Goal: Information Seeking & Learning: Find specific fact

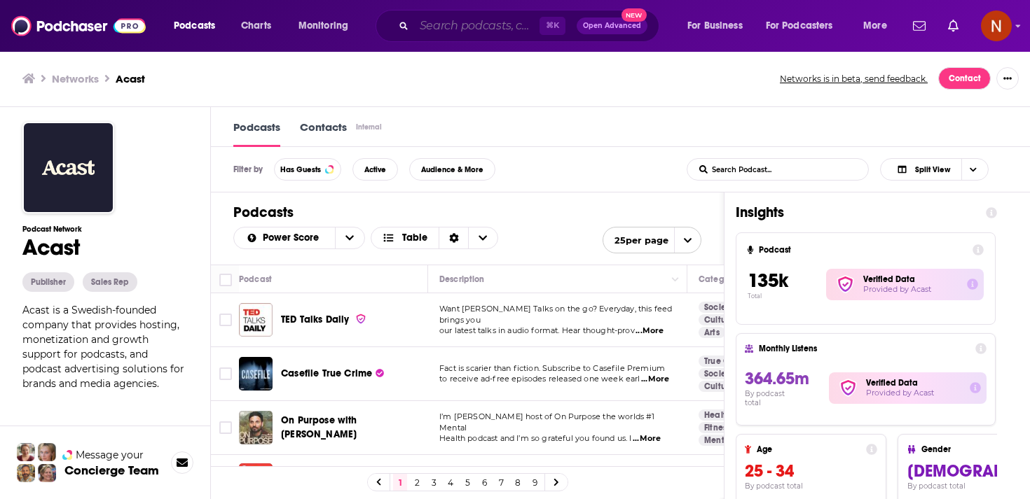
click at [459, 30] on input "Search podcasts, credits, & more..." at bounding box center [476, 26] width 125 height 22
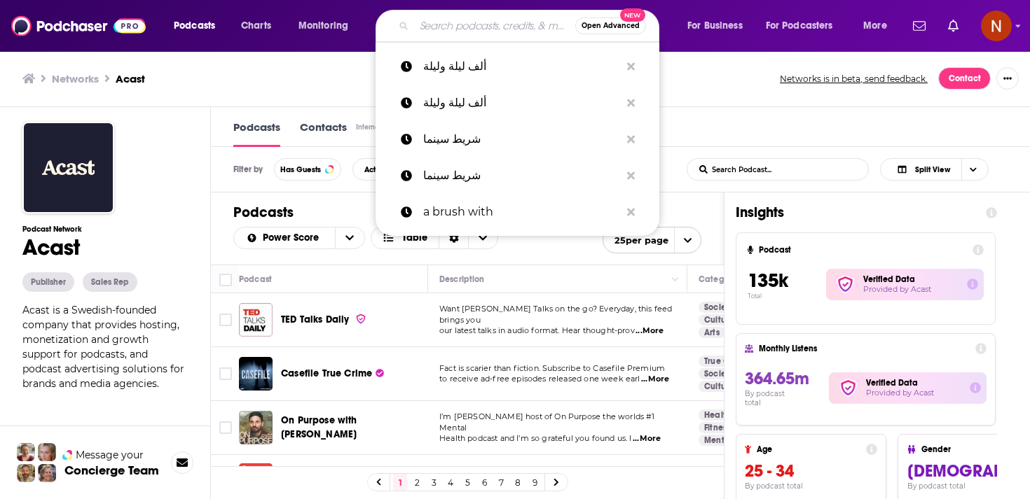
paste input "پادکست آریتمی"
type input "پادکست آریتمی"
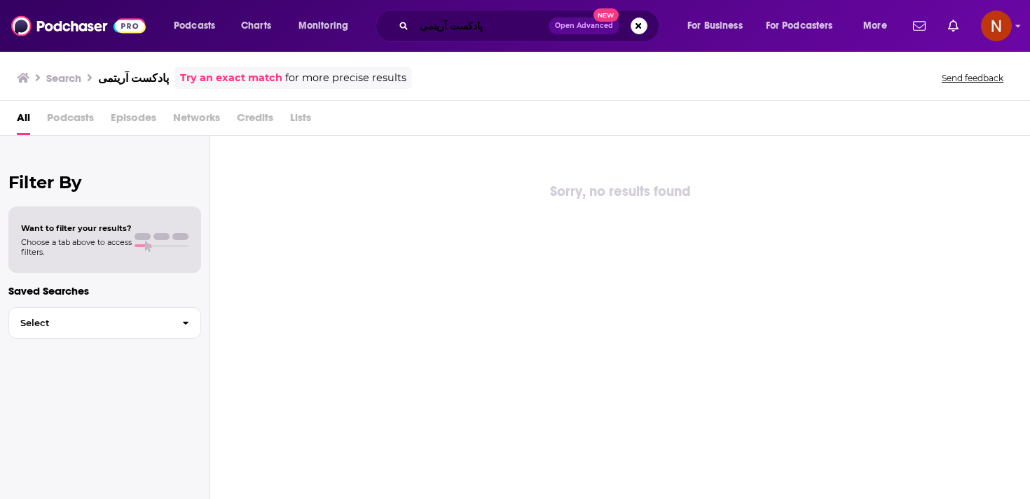
click at [483, 31] on input "پادکست آریتمی" at bounding box center [481, 26] width 134 height 22
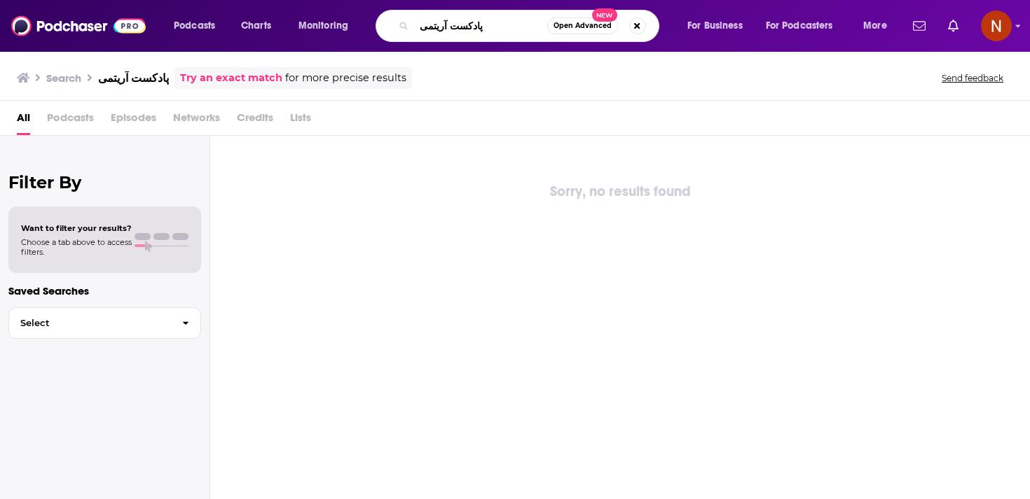
click at [483, 31] on input "پادکست آریتمی" at bounding box center [480, 26] width 133 height 22
paste input "تاق تراپی | The Therapy Room"
type input "پادکست اتاق تراپی | The Therapy Room"
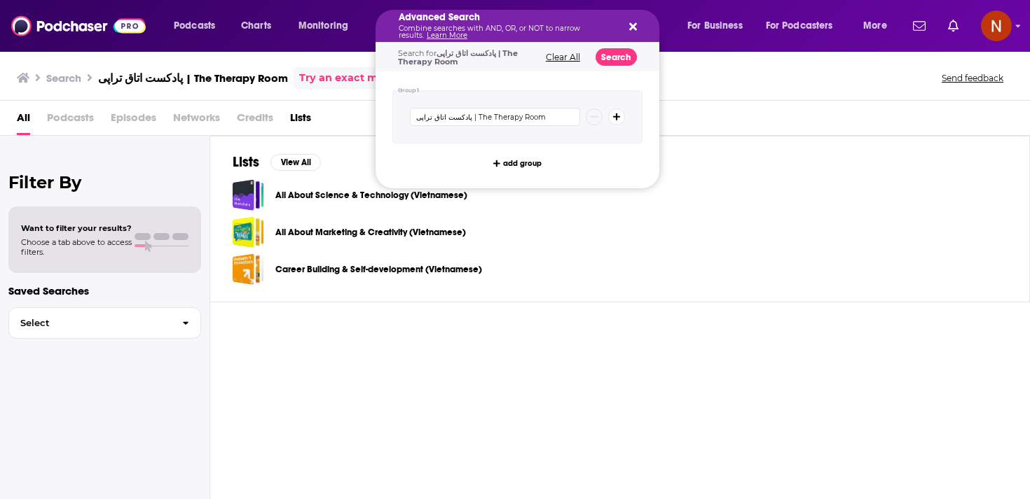
drag, startPoint x: 500, startPoint y: 24, endPoint x: 302, endPoint y: 40, distance: 198.9
drag, startPoint x: 473, startPoint y: 118, endPoint x: 361, endPoint y: 125, distance: 111.6
click at [361, 125] on div "Podcasts Charts Monitoring Advanced Search Combine searches with AND, OR, or NO…" at bounding box center [515, 249] width 1030 height 499
click at [631, 27] on icon "Search podcasts, credits, & more..." at bounding box center [633, 27] width 8 height 8
click at [489, 29] on p "Combine searches with AND, OR, or NOT to narrow results. Learn More" at bounding box center [506, 32] width 215 height 14
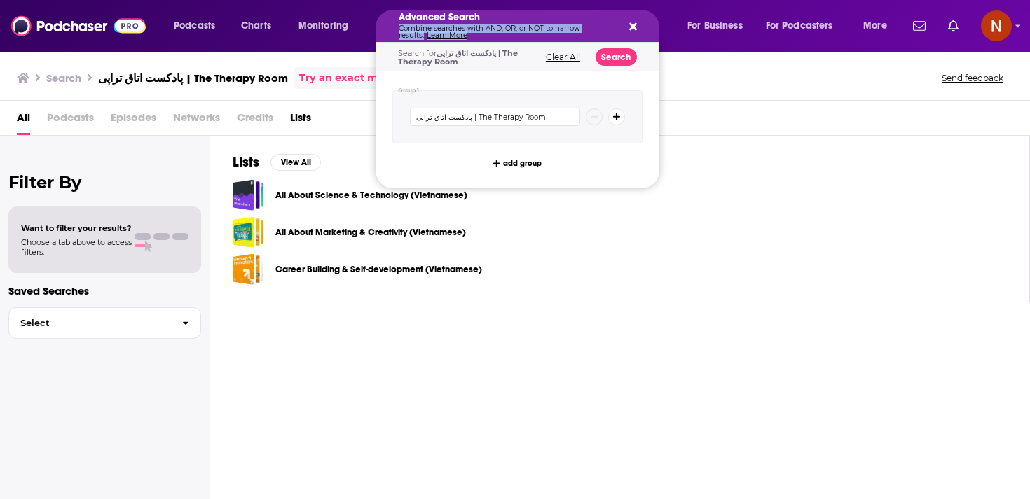
click at [489, 29] on p "Combine searches with AND, OR, or NOT to narrow results. Learn More" at bounding box center [506, 32] width 215 height 14
click at [477, 106] on div "پادکست اتاق تراپی | The Therapy Room" at bounding box center [517, 116] width 250 height 53
click at [477, 112] on input "پادکست اتاق تراپی | The Therapy Room" at bounding box center [495, 117] width 170 height 18
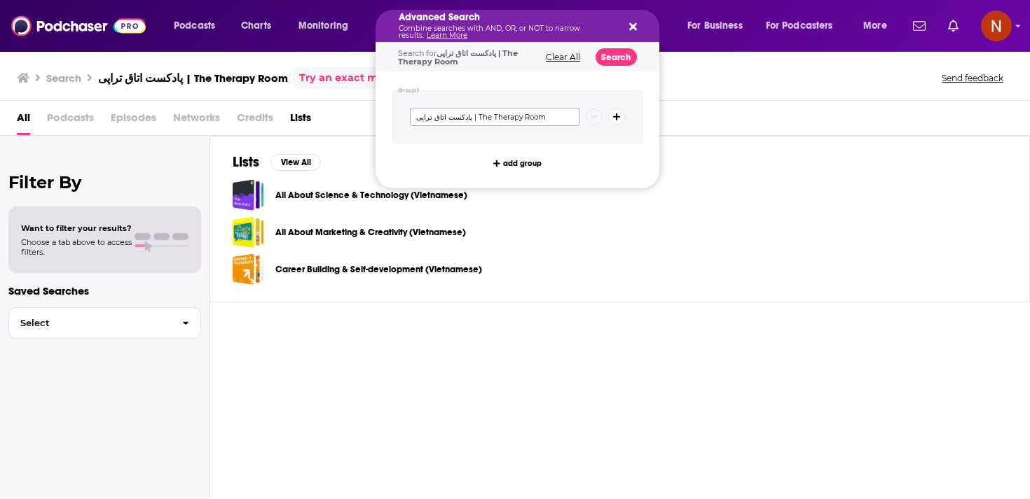
paste input "Shab Tab شب تاب"
type input "Shab Tab شب تاب"
click at [614, 58] on button "Search" at bounding box center [615, 57] width 41 height 18
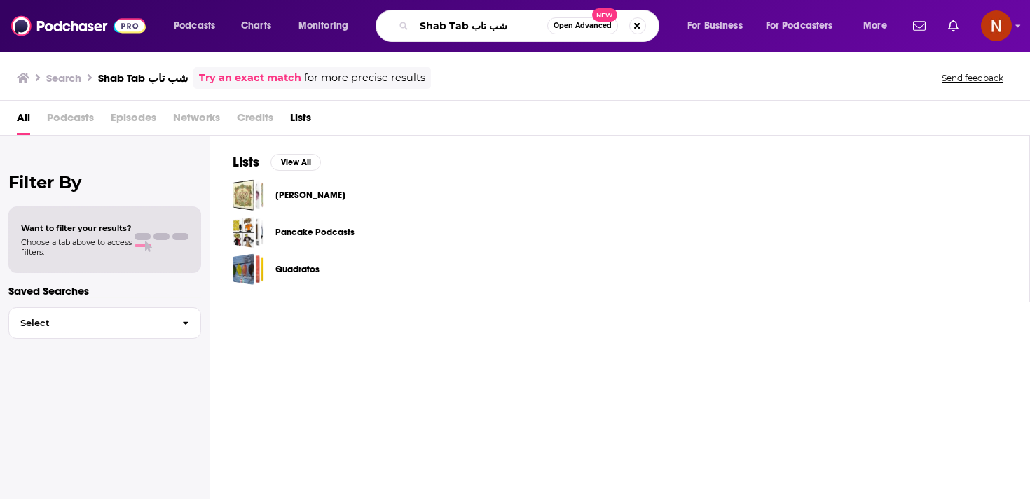
drag, startPoint x: 466, startPoint y: 29, endPoint x: 615, endPoint y: 29, distance: 149.2
click at [615, 29] on div "Shab Tab شب تاب Open Advanced New" at bounding box center [517, 26] width 284 height 32
type input "Shab Tab"
